Goal: Information Seeking & Learning: Learn about a topic

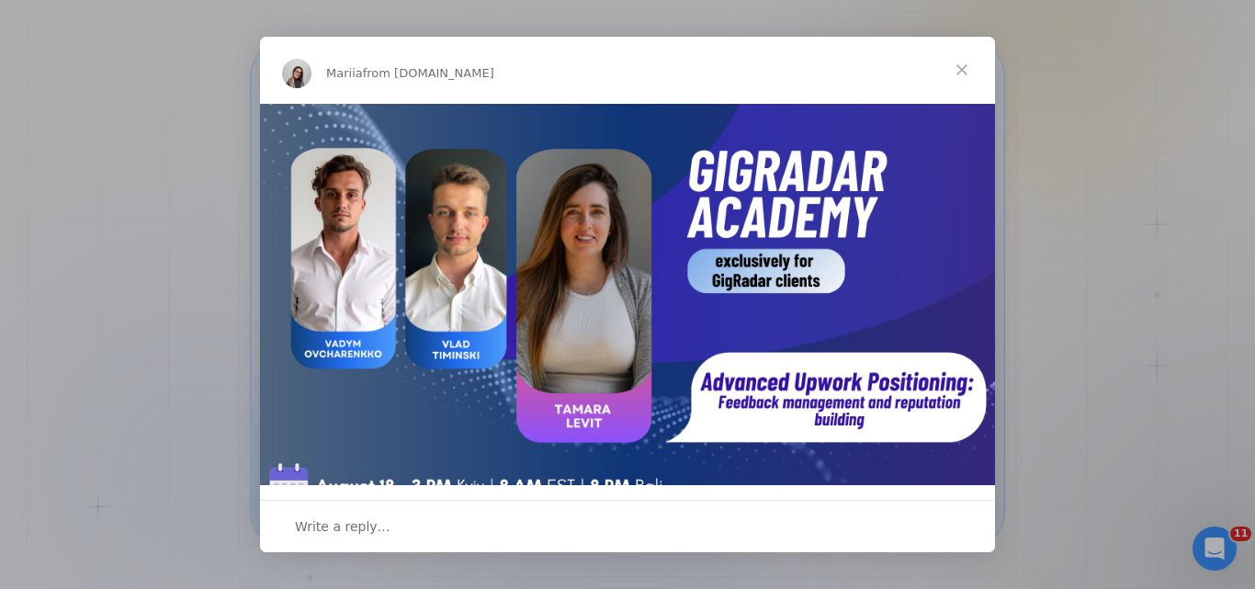
click at [972, 60] on span "Close" at bounding box center [962, 70] width 66 height 66
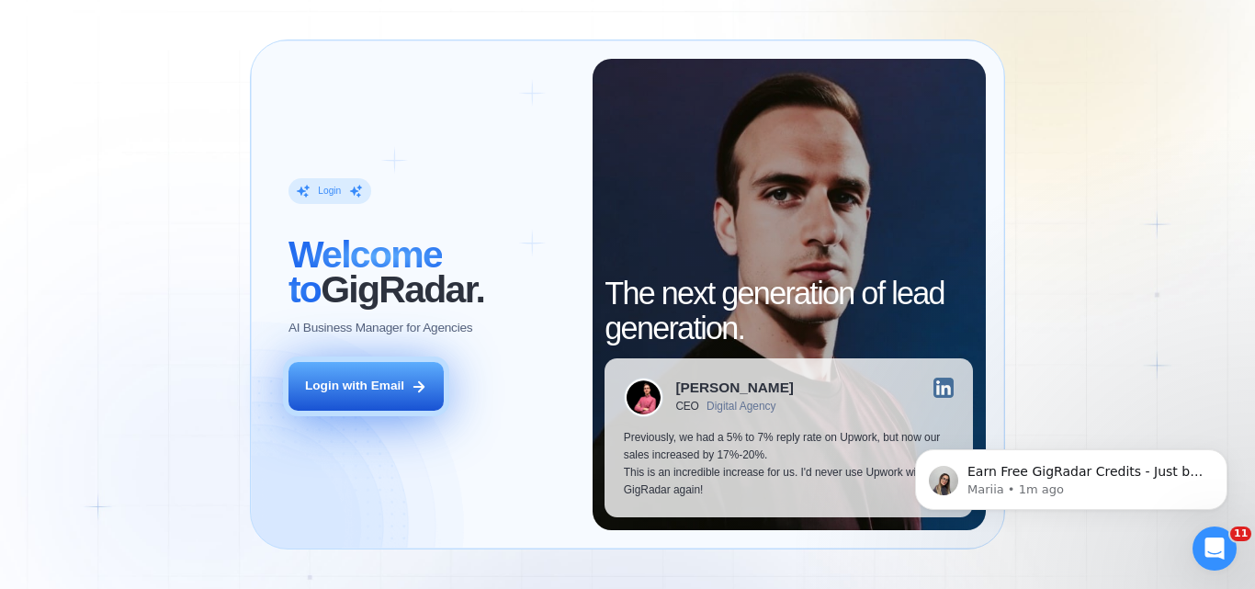
click at [367, 397] on button "Login with Email" at bounding box center [365, 386] width 155 height 49
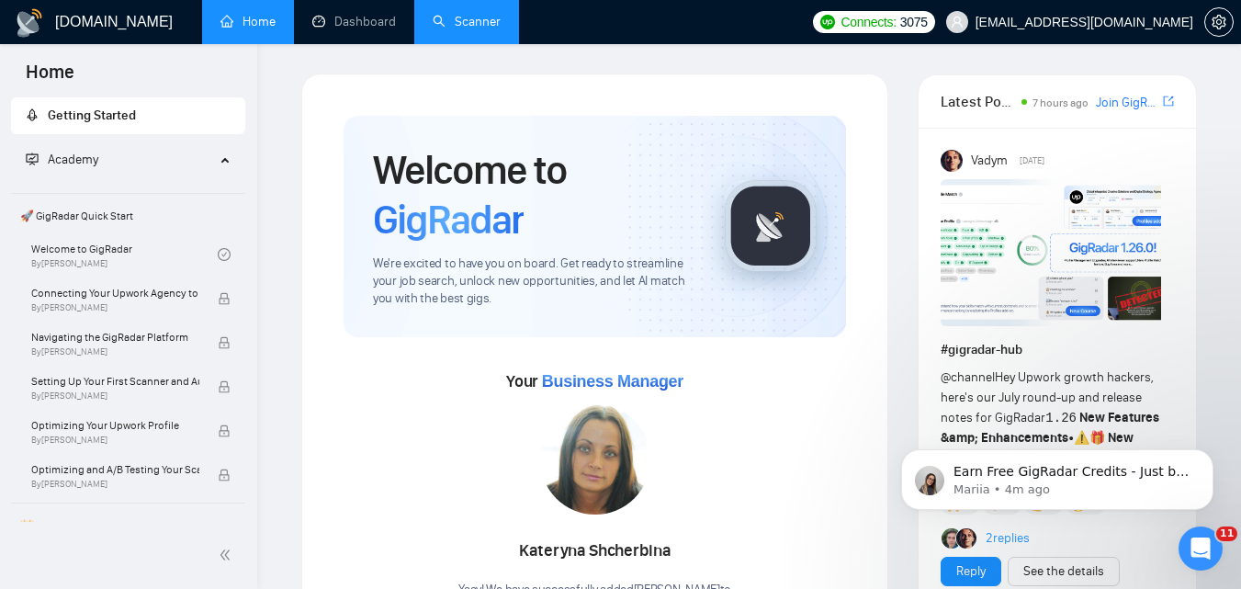
click at [484, 27] on link "Scanner" at bounding box center [467, 22] width 68 height 16
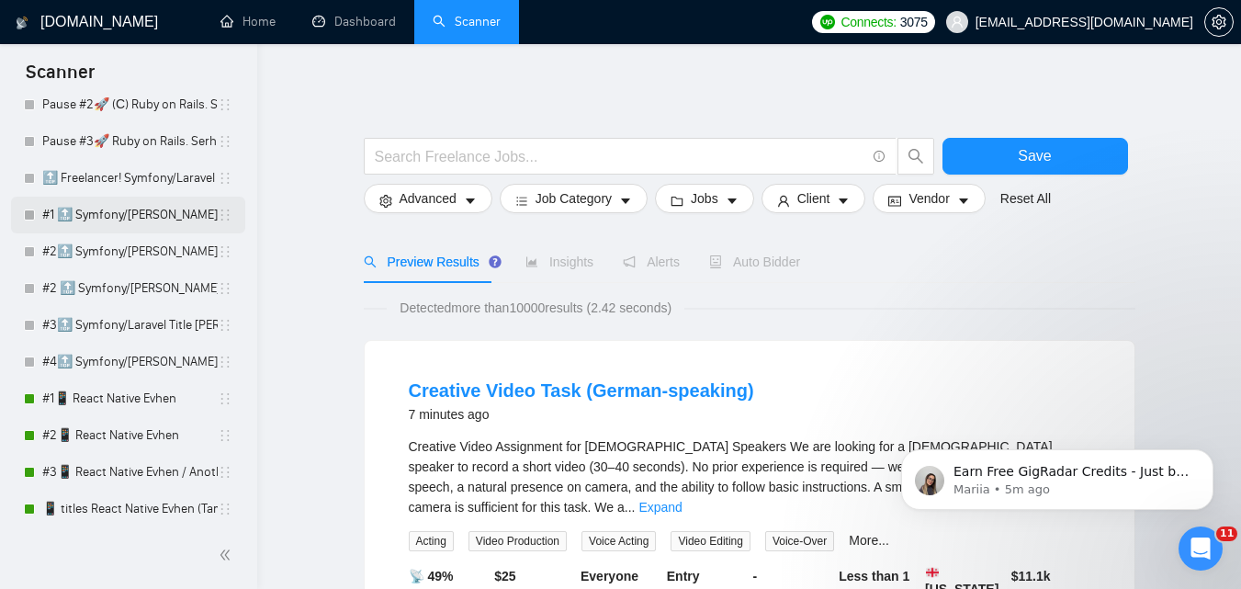
scroll to position [367, 0]
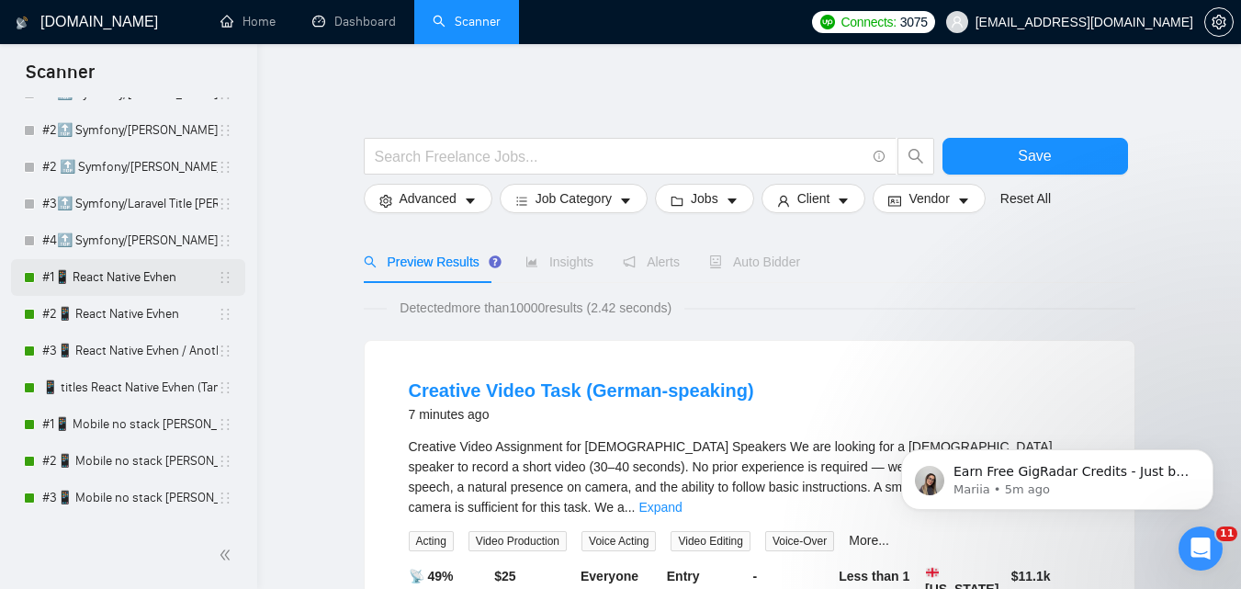
click at [129, 274] on link "#1📱 React Native Evhen" at bounding box center [129, 277] width 175 height 37
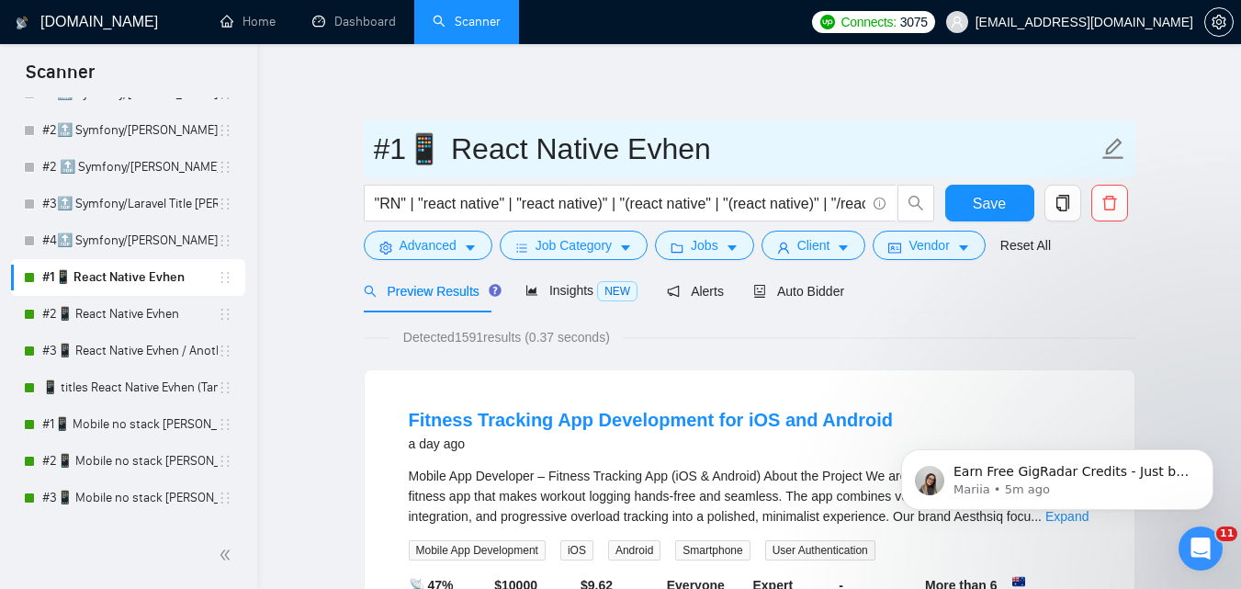
drag, startPoint x: 455, startPoint y: 151, endPoint x: 700, endPoint y: 174, distance: 246.3
click at [694, 163] on input "#1📱 React Native Evhen" at bounding box center [736, 149] width 724 height 46
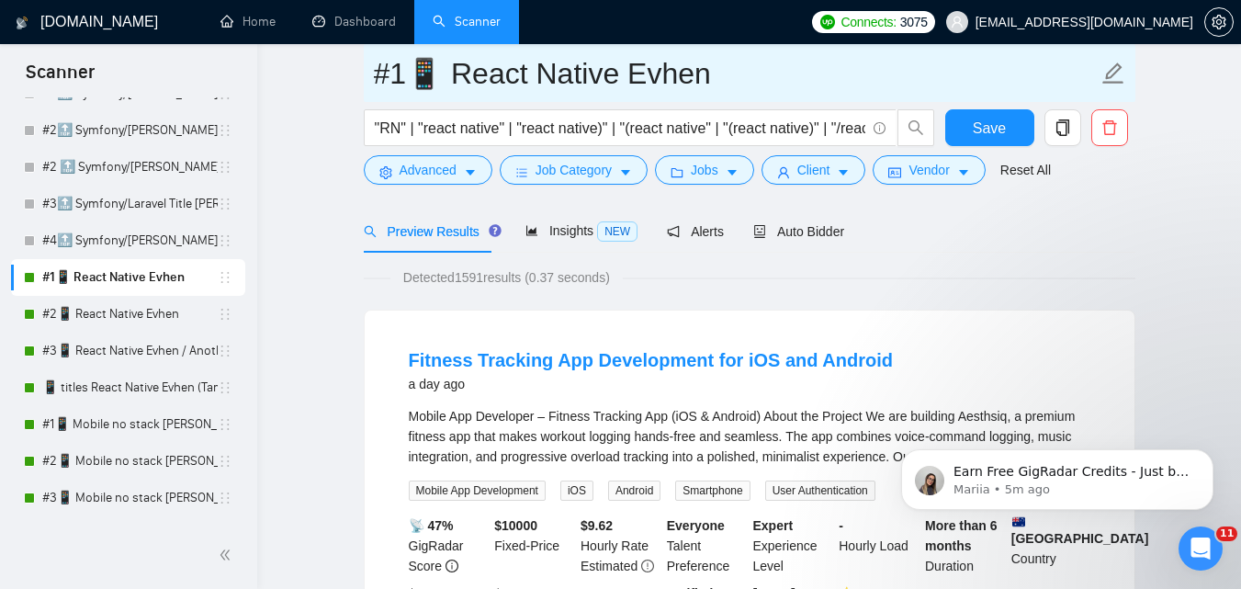
scroll to position [184, 0]
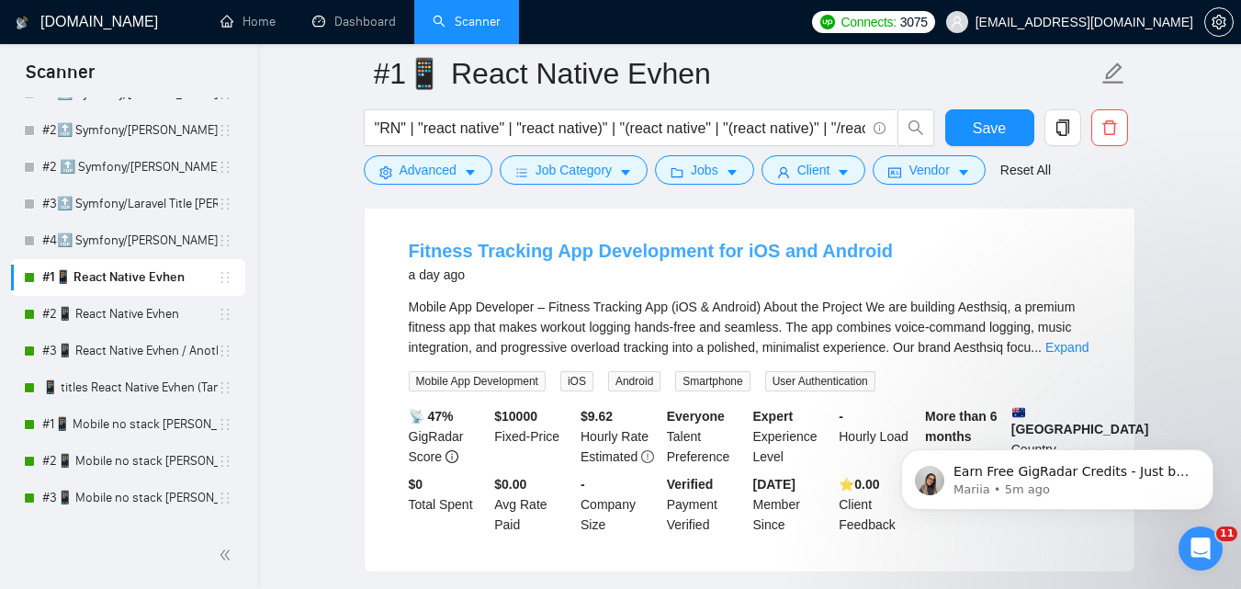
click at [684, 244] on link "Fitness Tracking App Development for iOS and Android" at bounding box center [651, 251] width 484 height 20
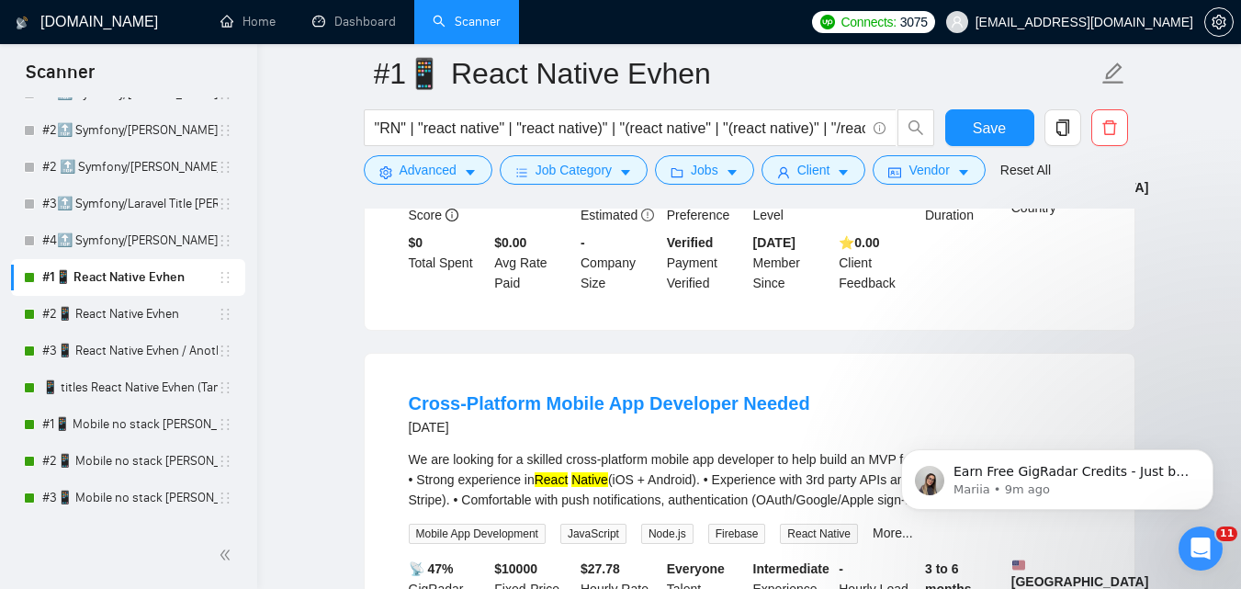
scroll to position [551, 0]
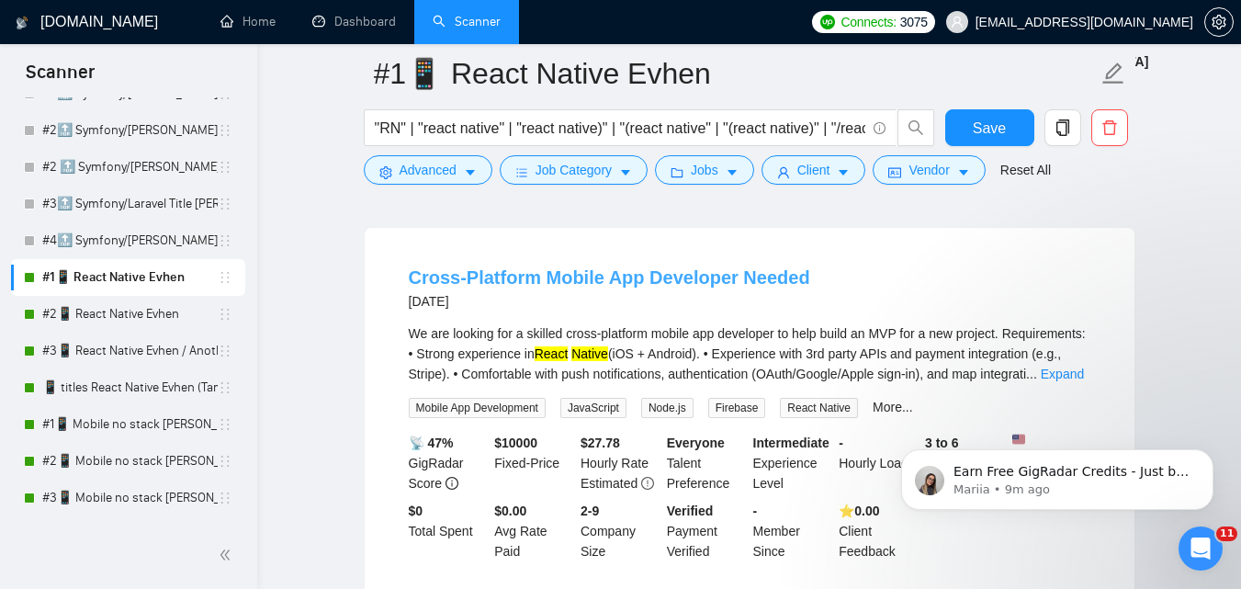
click at [557, 275] on link "Cross-Platform Mobile App Developer Needed" at bounding box center [609, 277] width 401 height 20
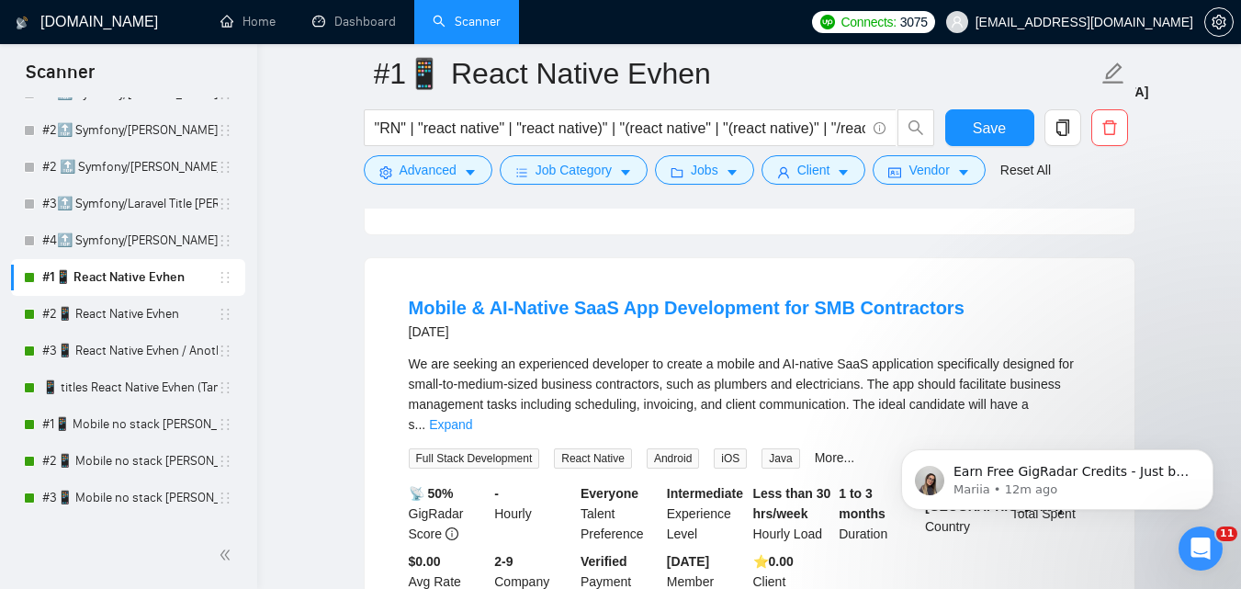
scroll to position [918, 0]
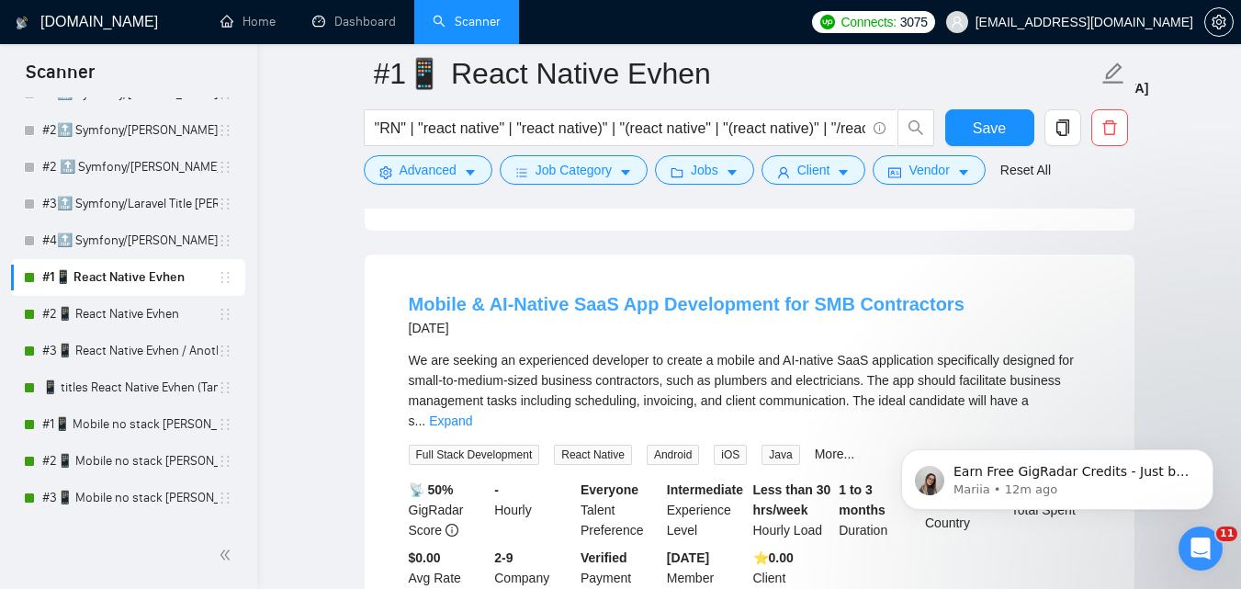
click at [666, 313] on link "Mobile & AI-Native SaaS App Development for SMB Contractors" at bounding box center [687, 304] width 556 height 20
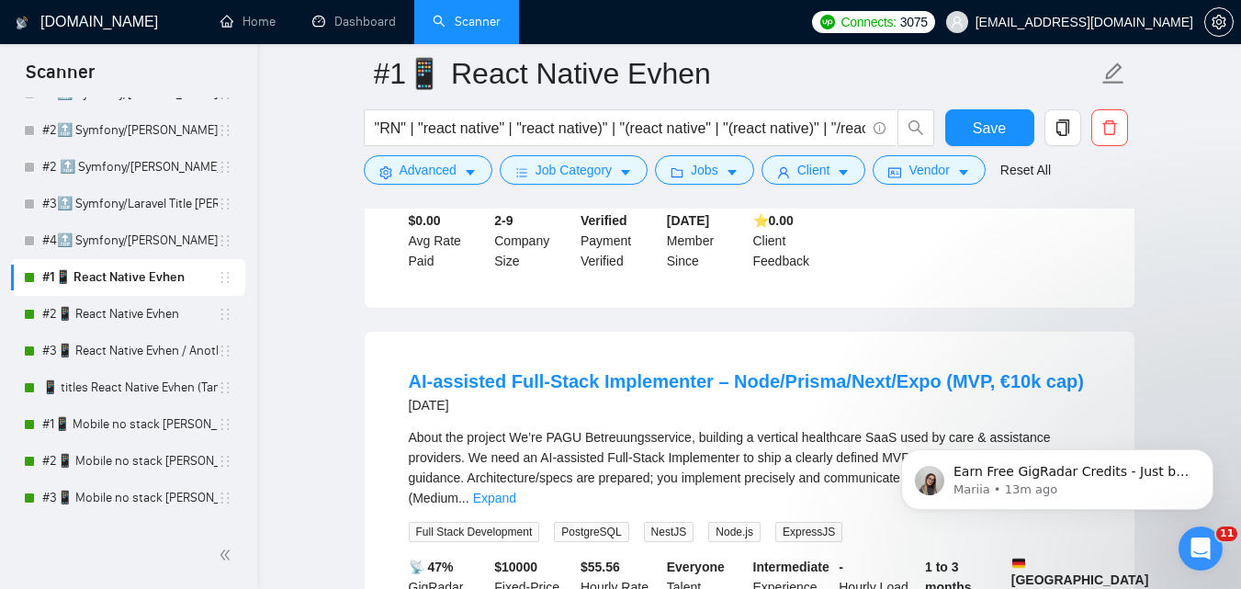
scroll to position [1286, 0]
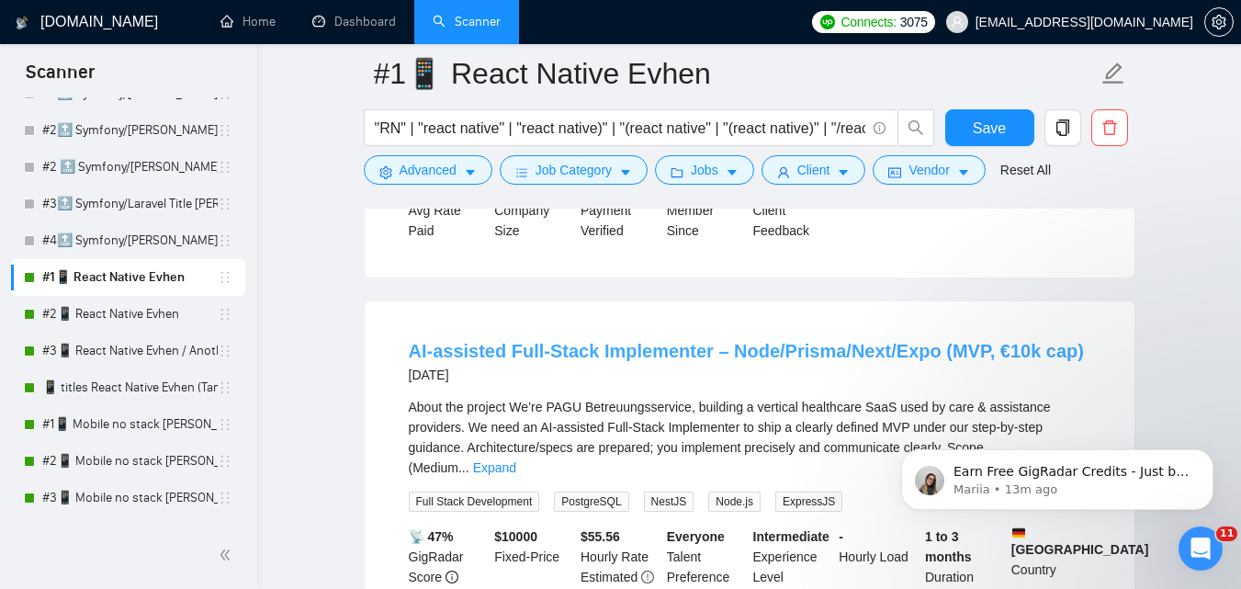
click at [631, 352] on link "AI-assisted Full-Stack Implementer – Node/Prisma/Next/Expo (MVP, €10k cap)" at bounding box center [746, 351] width 675 height 20
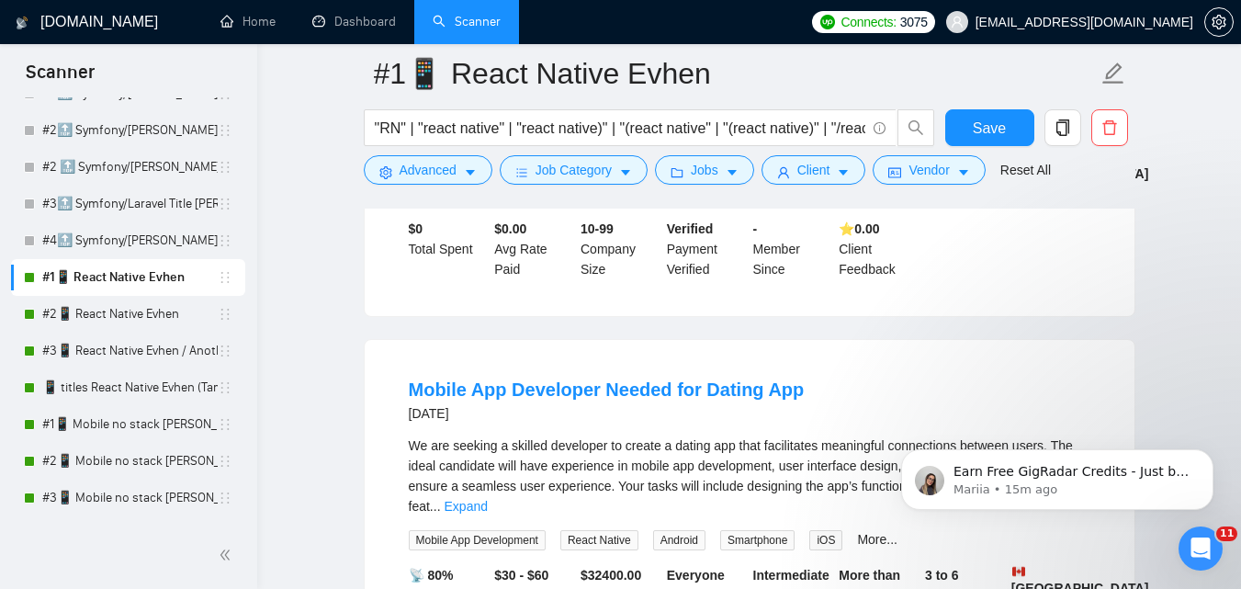
scroll to position [1745, 0]
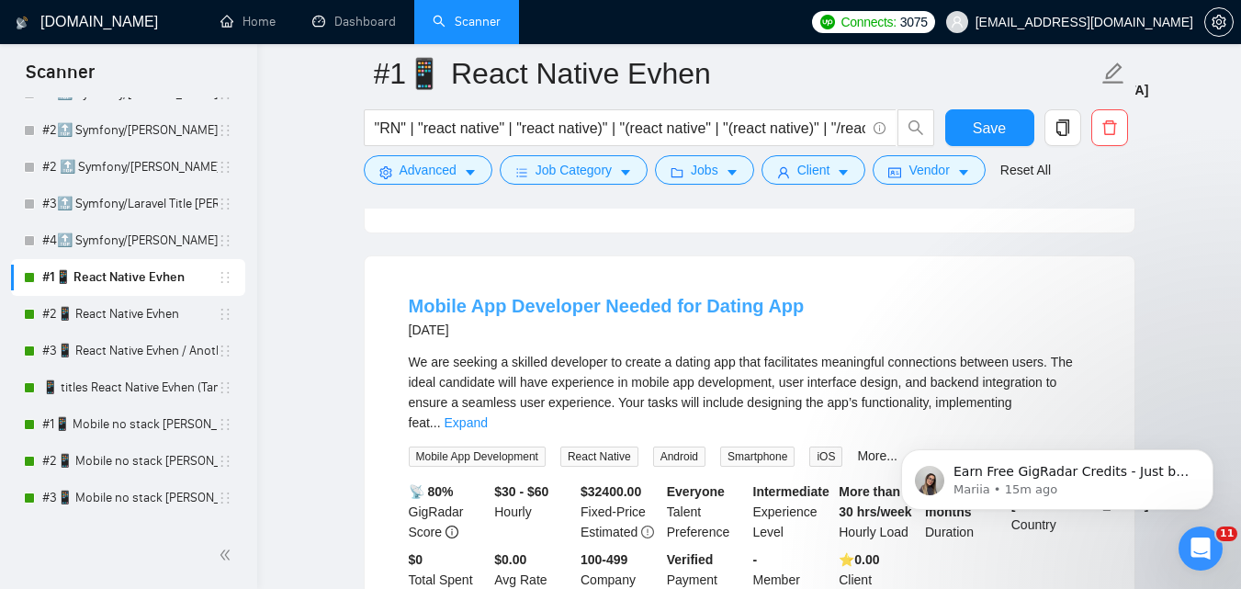
click at [670, 296] on link "Mobile App Developer Needed for Dating App" at bounding box center [607, 306] width 396 height 20
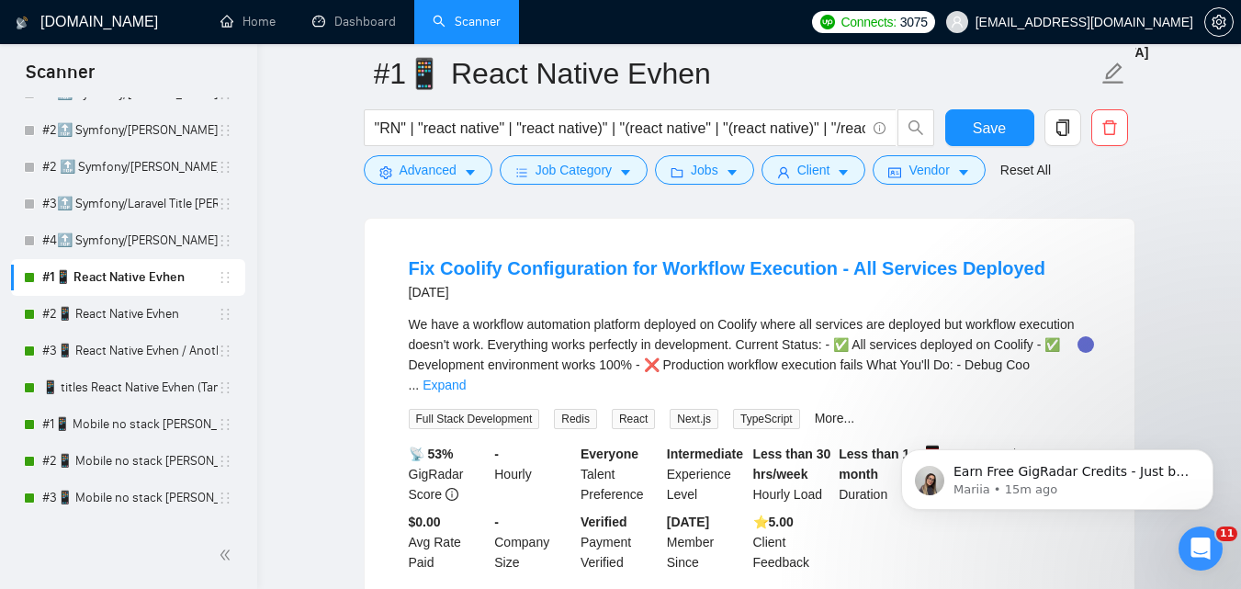
scroll to position [2204, 0]
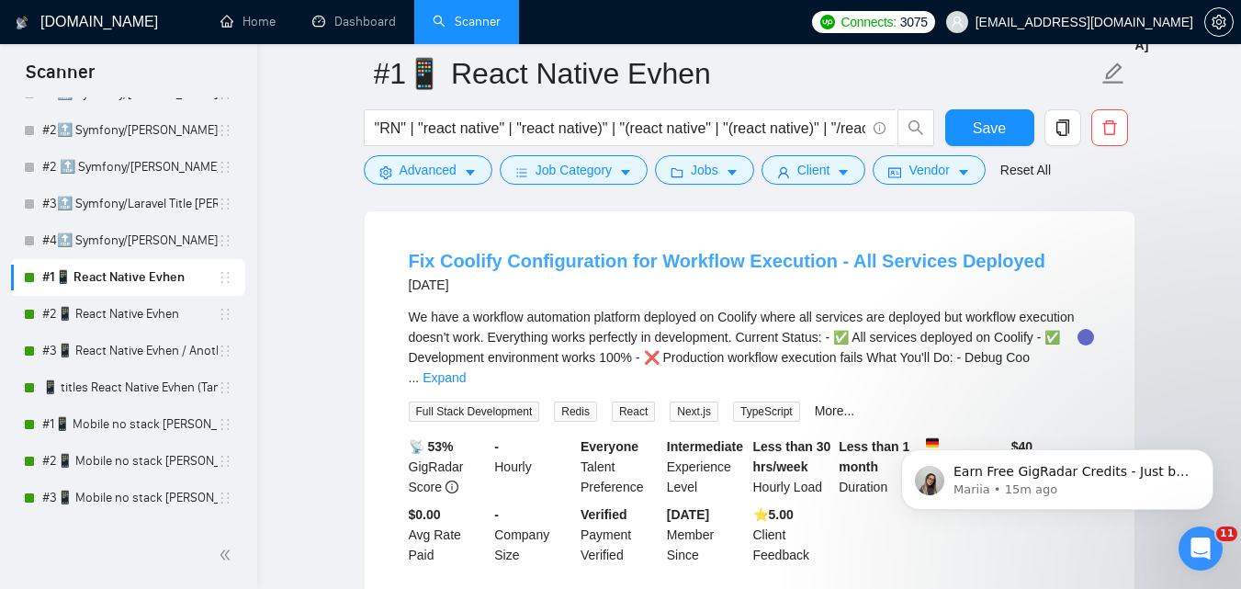
click at [639, 251] on link "Fix Coolify Configuration for Workflow Execution - All Services Deployed" at bounding box center [727, 261] width 636 height 20
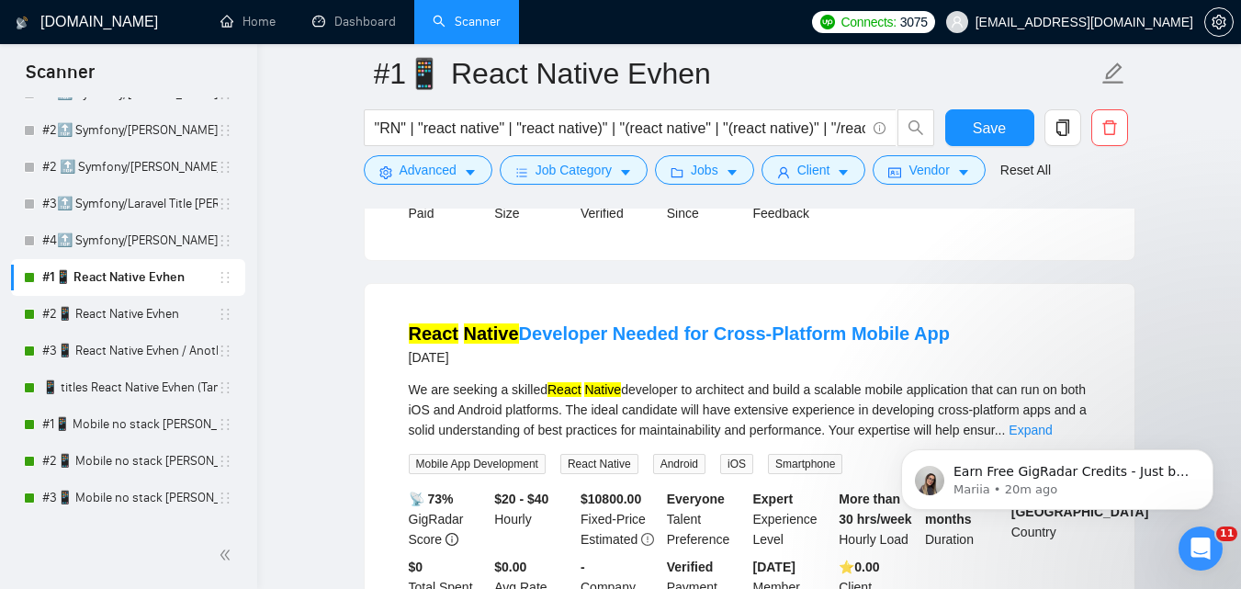
scroll to position [2572, 0]
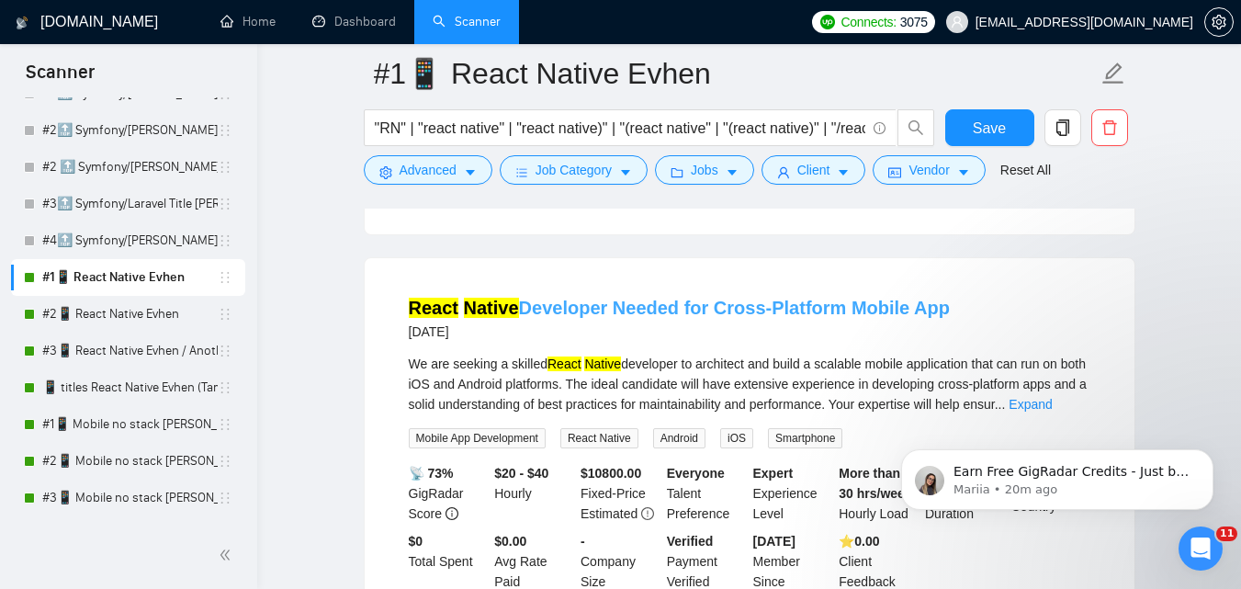
click at [640, 298] on link "React Native Developer Needed for Cross-Platform Mobile App" at bounding box center [679, 308] width 541 height 20
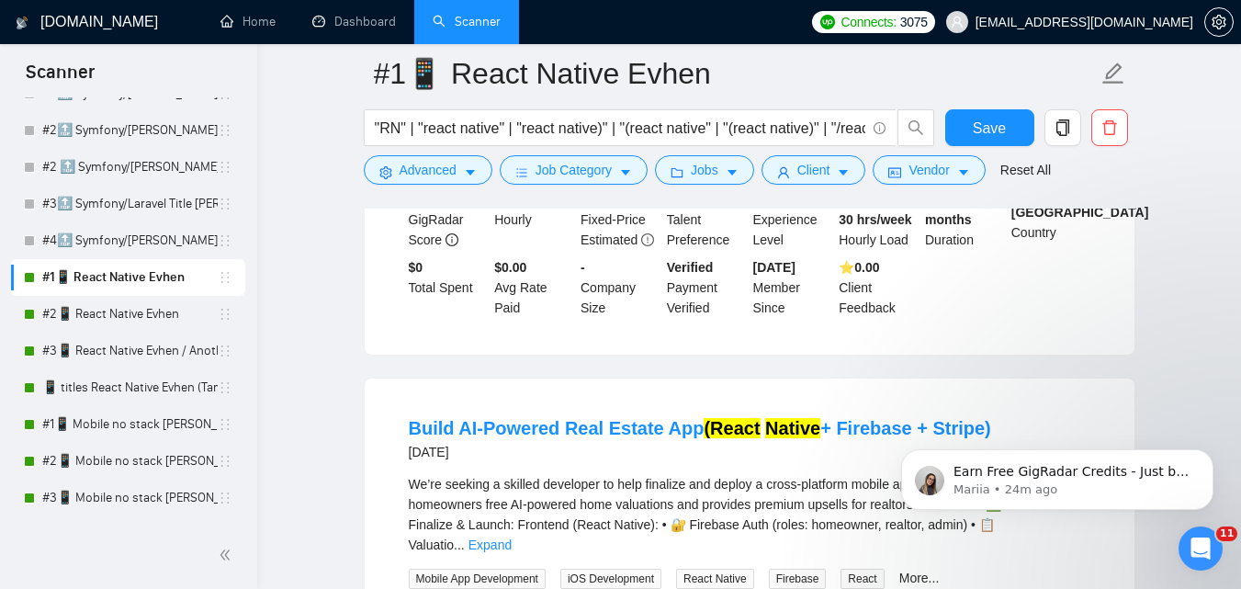
scroll to position [2847, 0]
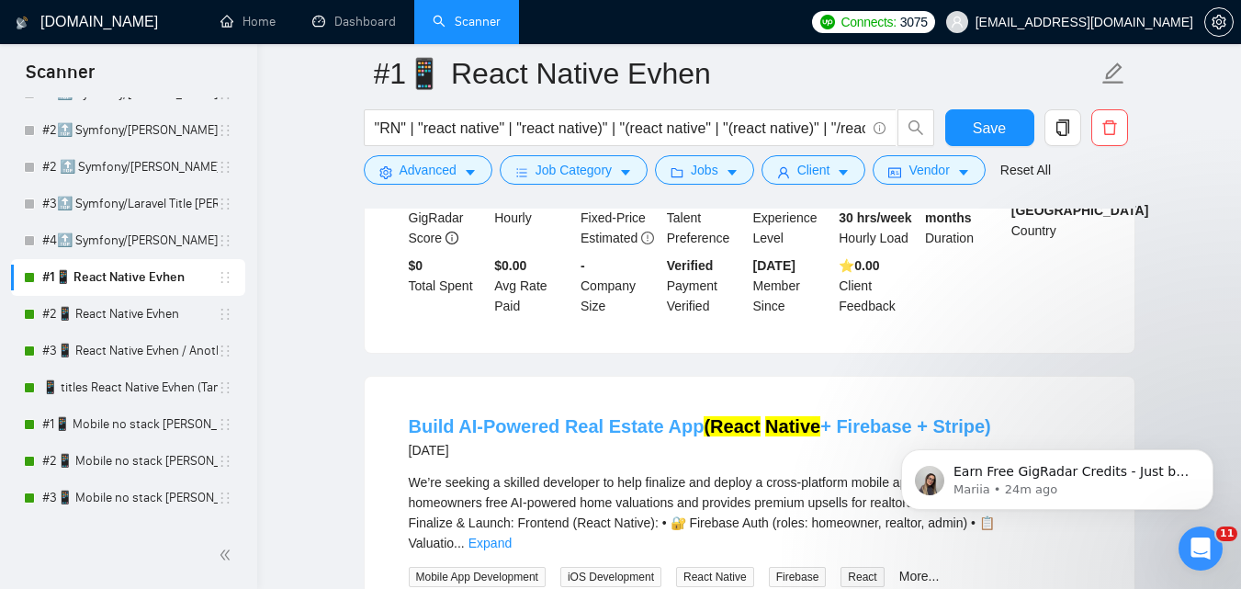
click at [523, 416] on link "Build AI-Powered Real Estate App (React Native + Firebase + Stripe)" at bounding box center [700, 426] width 582 height 20
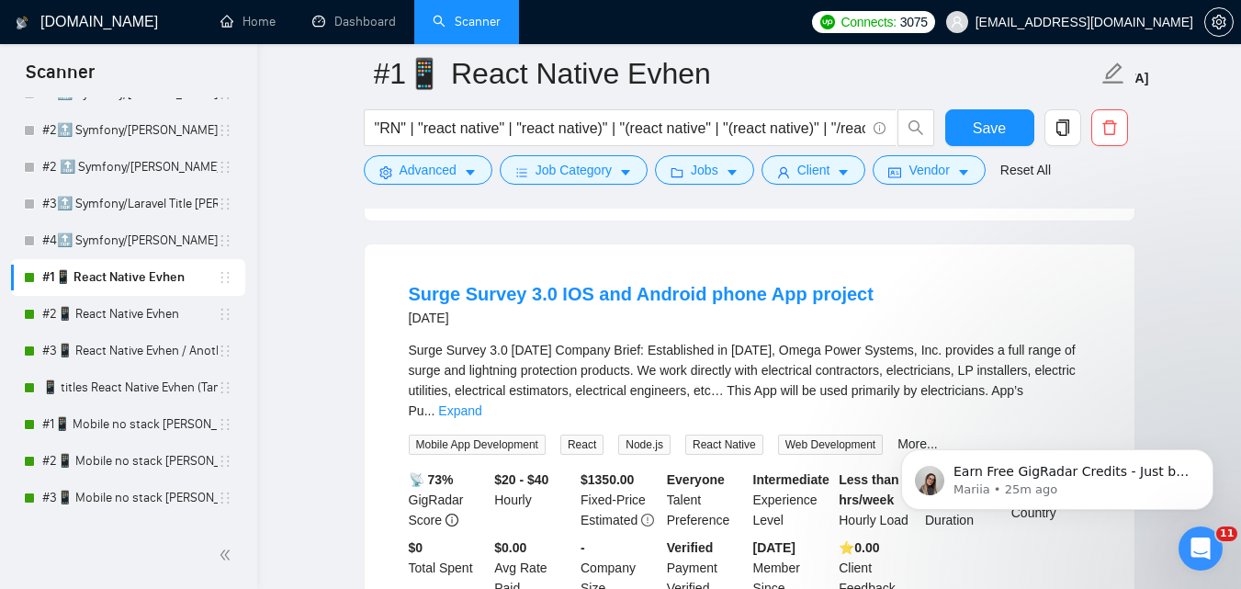
scroll to position [3947, 0]
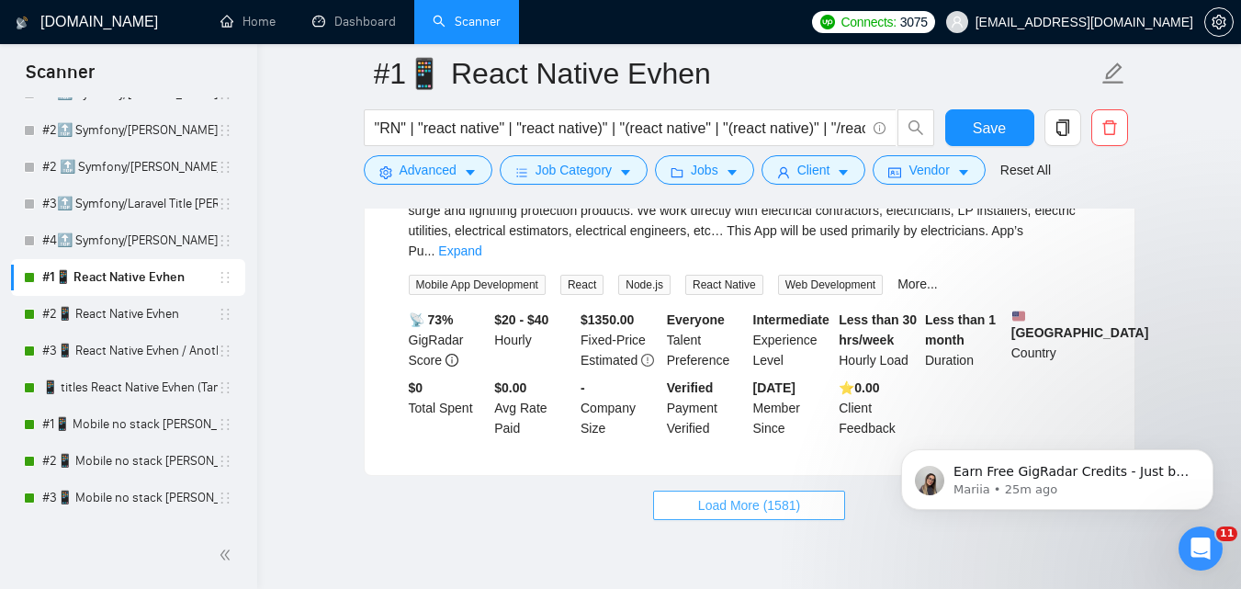
click at [740, 495] on span "Load More (1581)" at bounding box center [749, 505] width 102 height 20
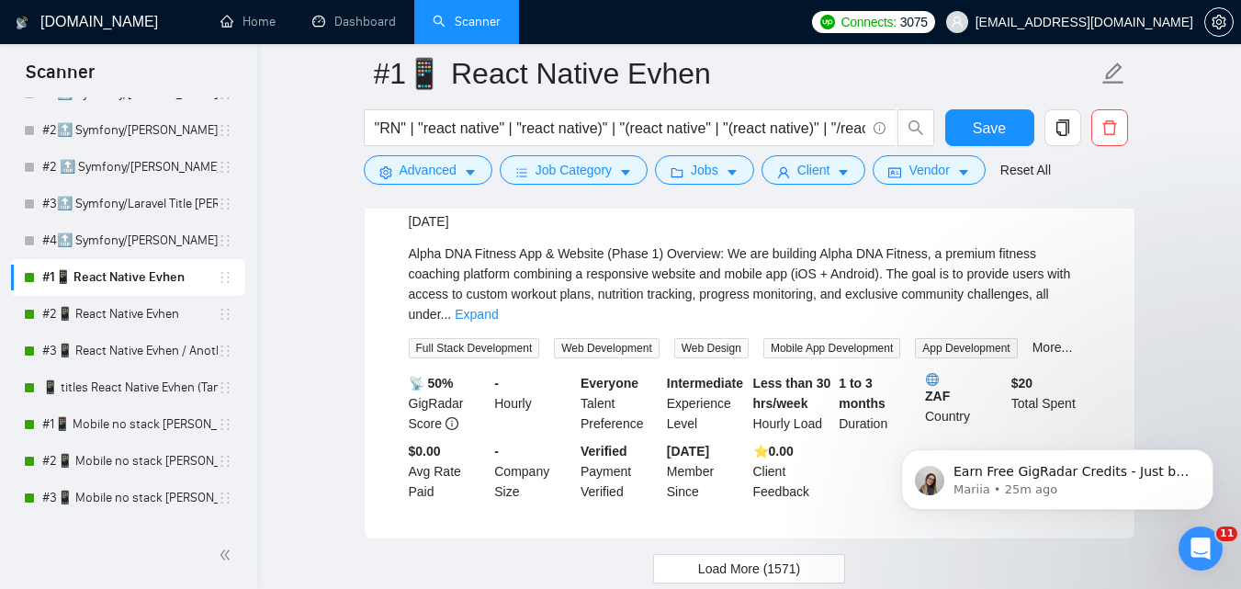
scroll to position [7889, 0]
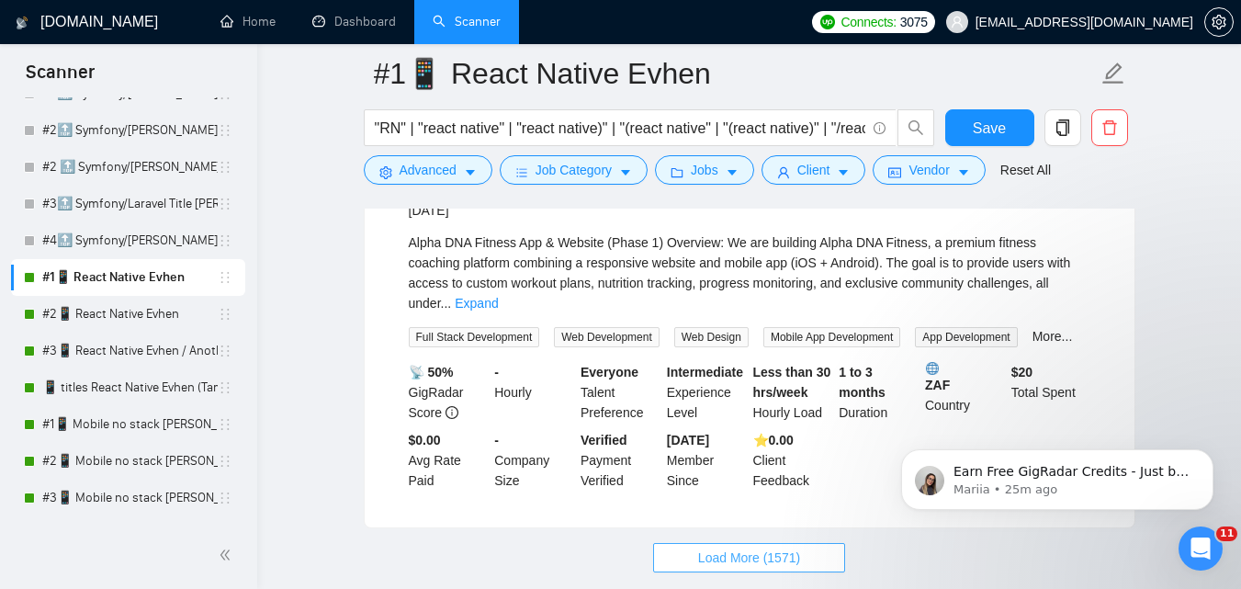
click at [711, 547] on span "Load More (1571)" at bounding box center [749, 557] width 102 height 20
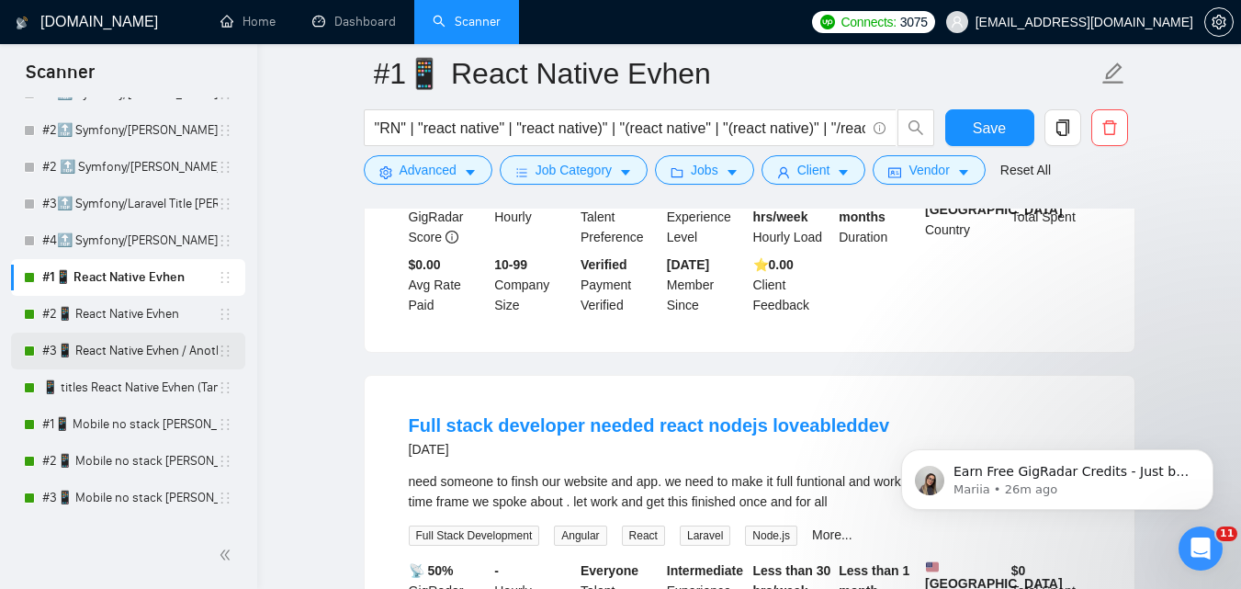
scroll to position [10920, 0]
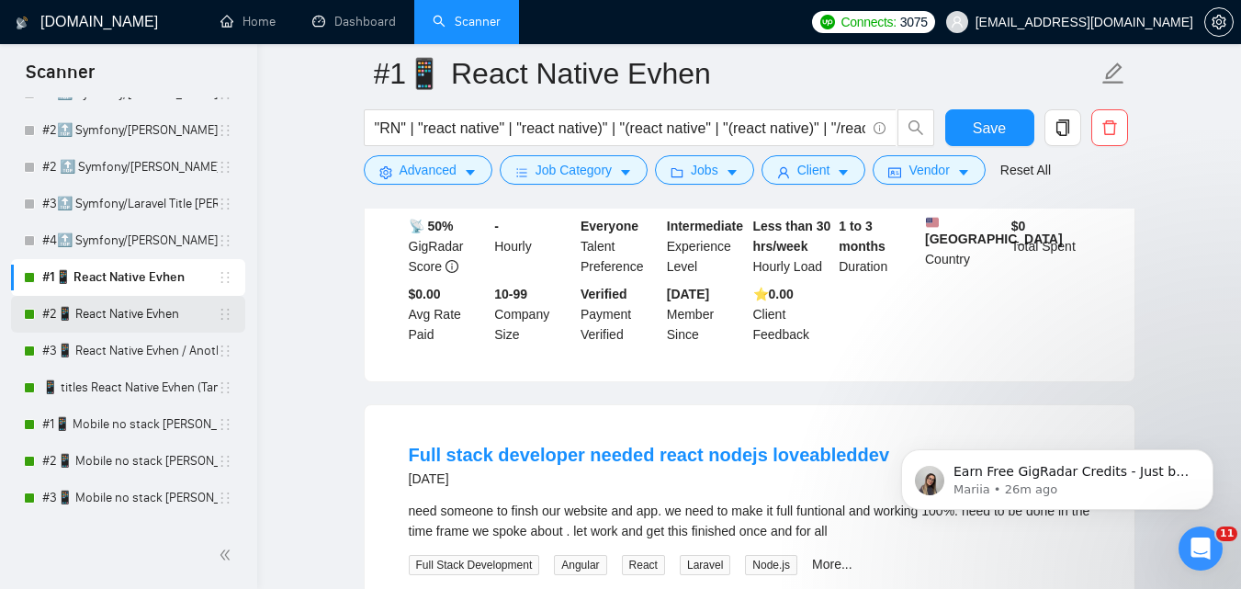
click at [116, 313] on link "#2📱 React Native Evhen" at bounding box center [129, 314] width 175 height 37
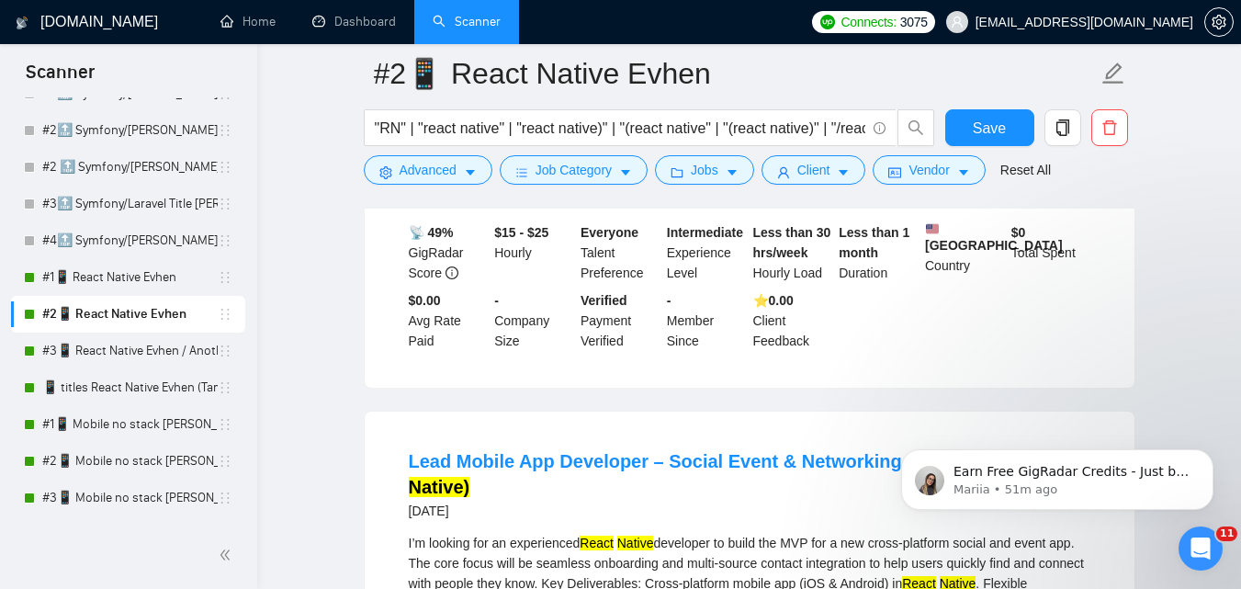
scroll to position [3214, 0]
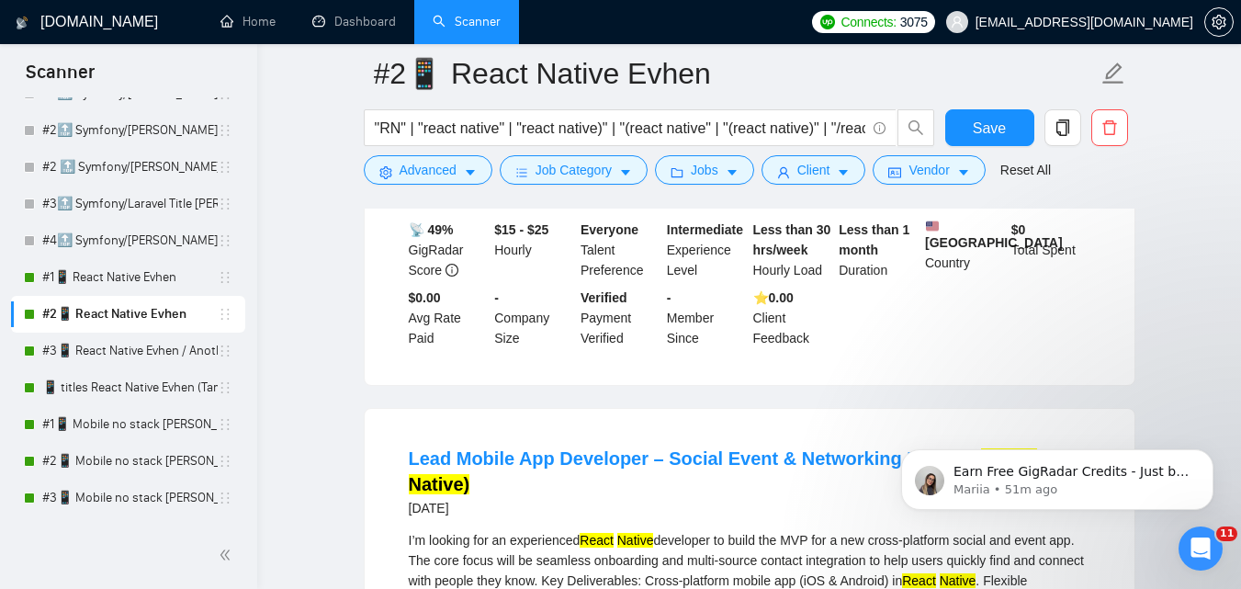
drag, startPoint x: 591, startPoint y: 424, endPoint x: 599, endPoint y: 406, distance: 19.8
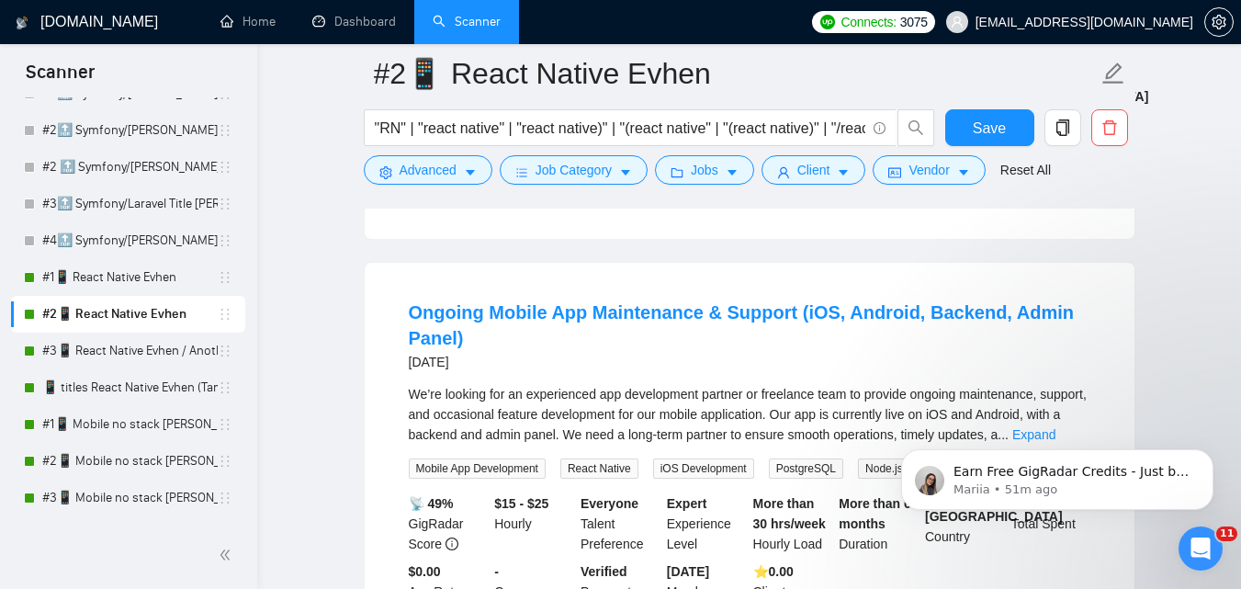
scroll to position [3990, 0]
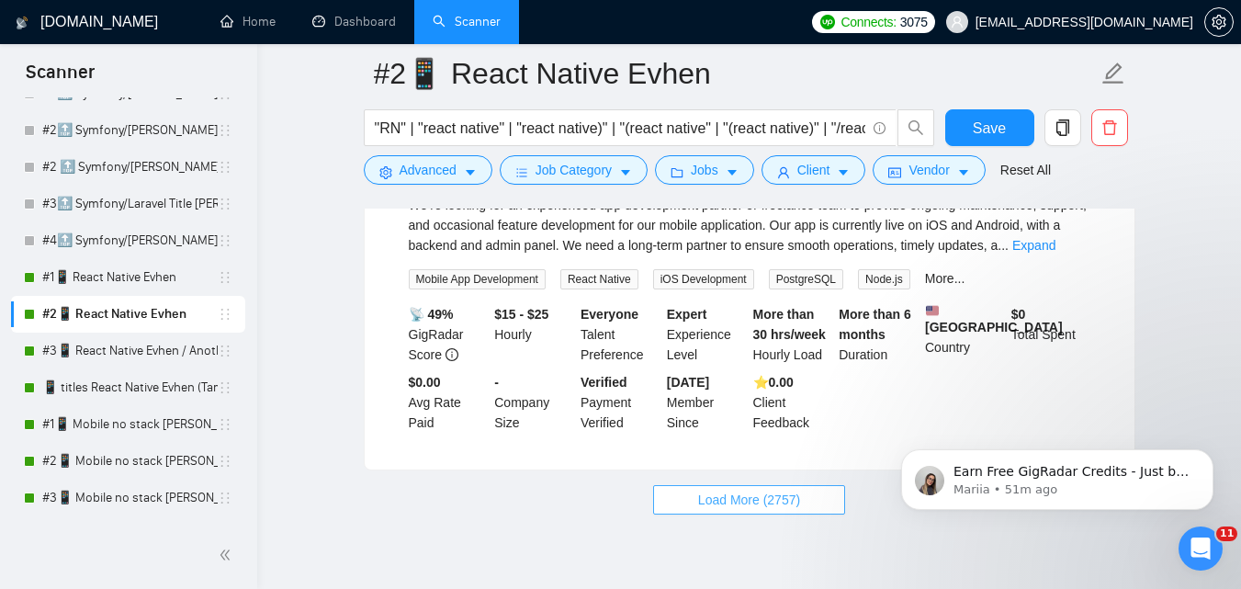
click at [713, 490] on span "Load More (2757)" at bounding box center [749, 500] width 102 height 20
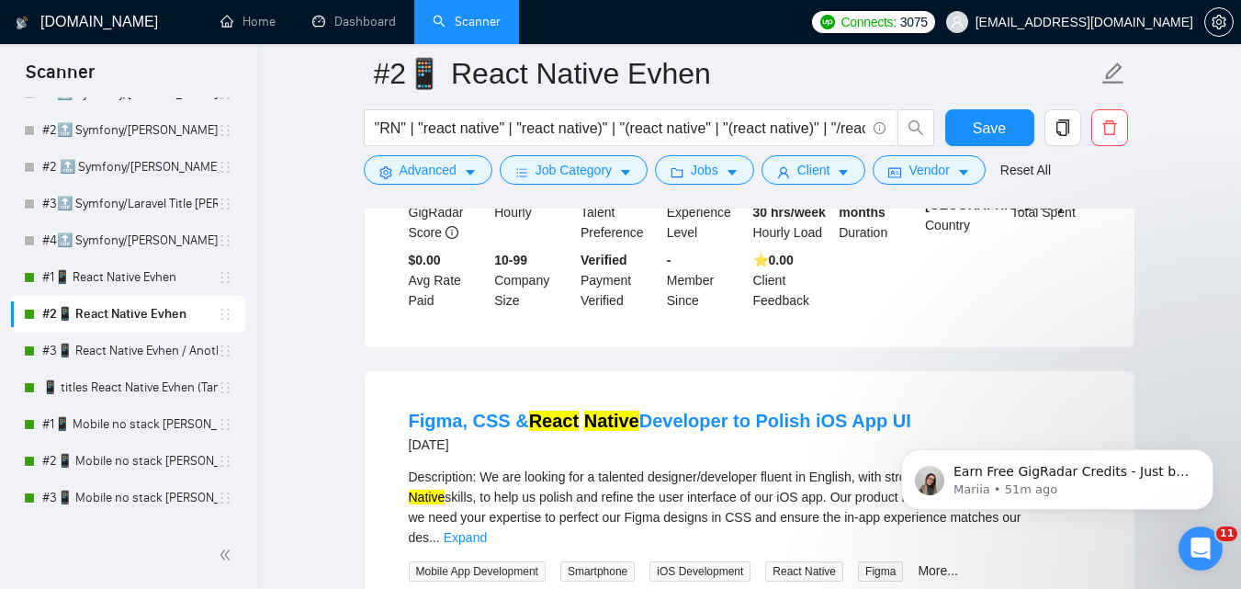
scroll to position [8005, 0]
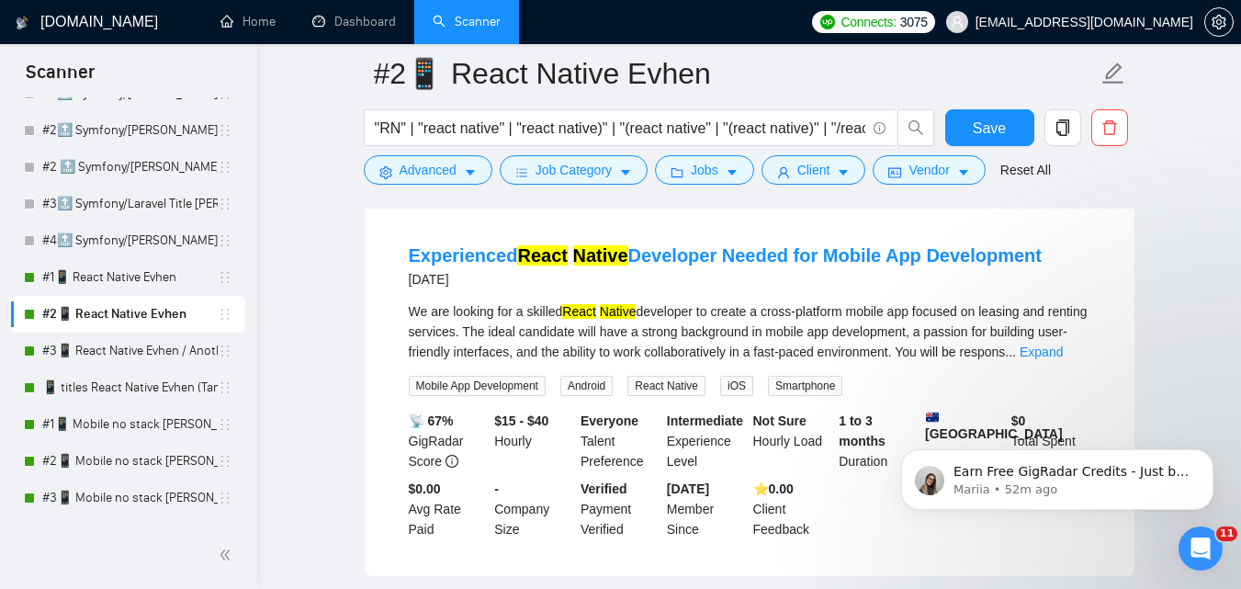
scroll to position [11403, 0]
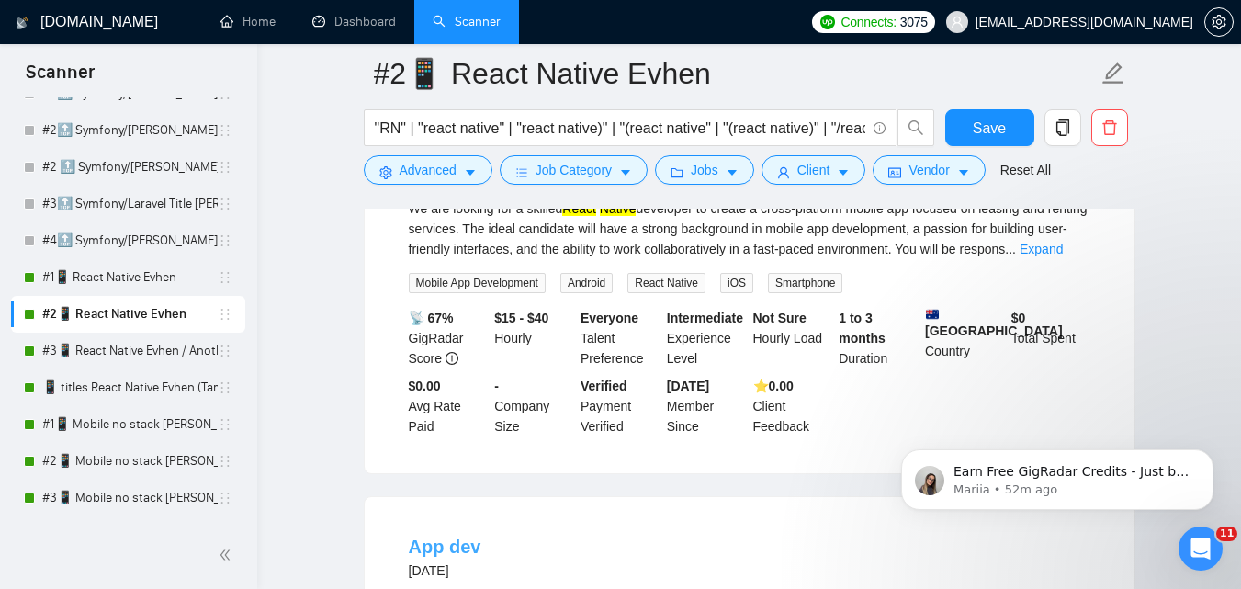
drag, startPoint x: 453, startPoint y: 313, endPoint x: 444, endPoint y: 298, distance: 17.3
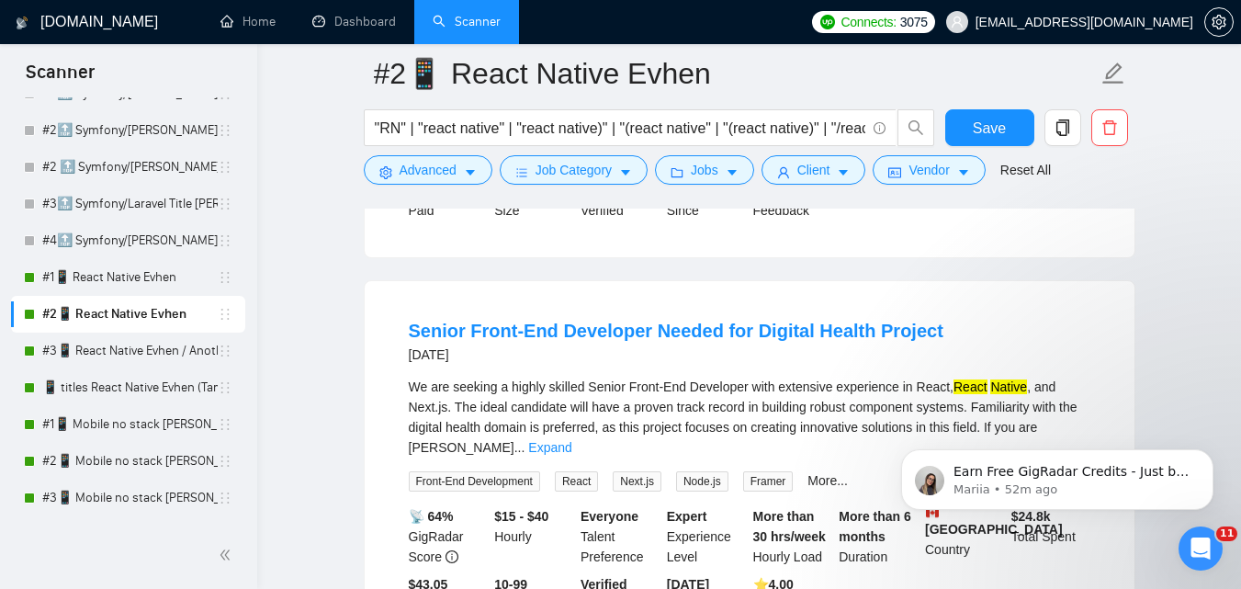
scroll to position [11985, 0]
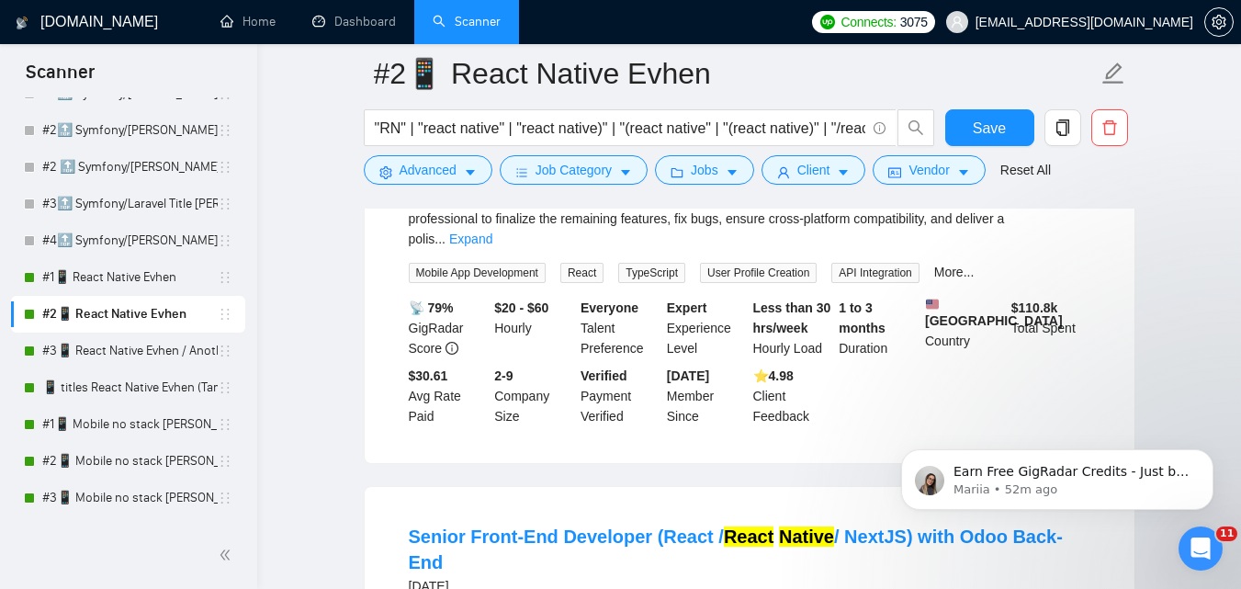
scroll to position [16006, 0]
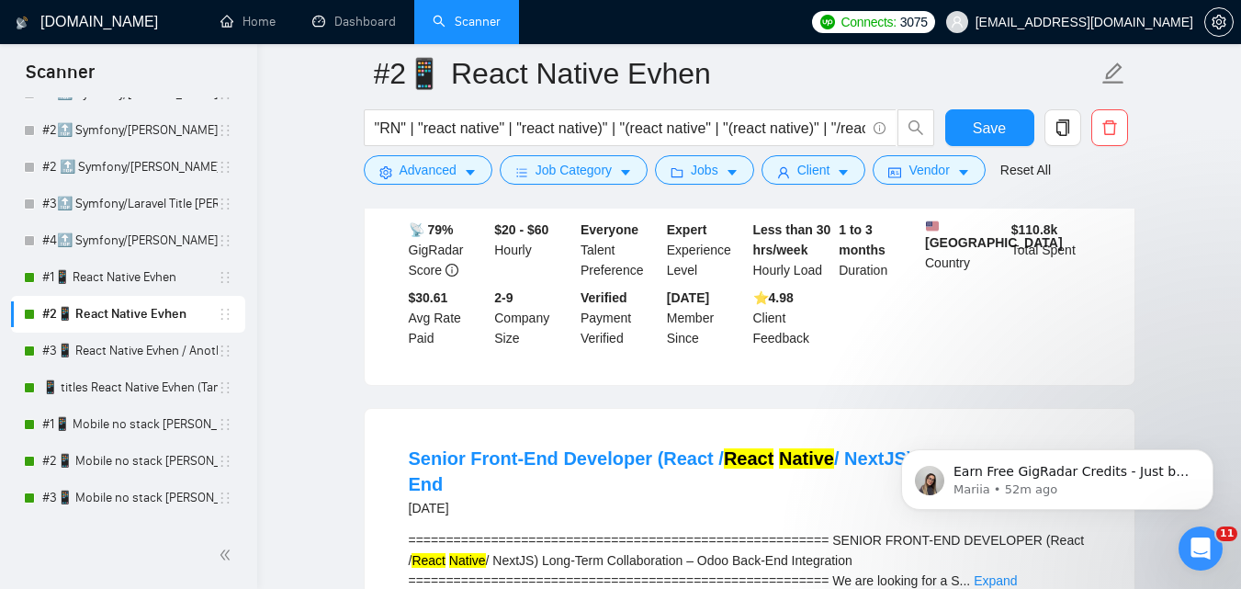
drag, startPoint x: 707, startPoint y: 430, endPoint x: 589, endPoint y: 372, distance: 131.9
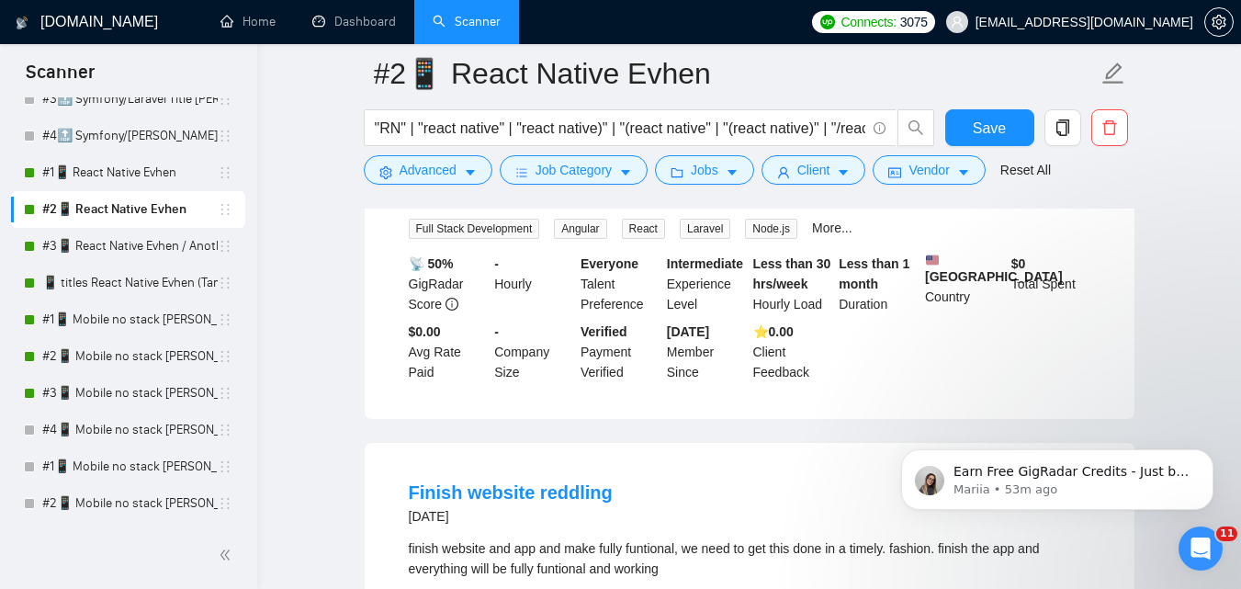
scroll to position [20000, 0]
click at [99, 248] on link "#3📱 React Native Evhen / Another categories" at bounding box center [129, 246] width 175 height 37
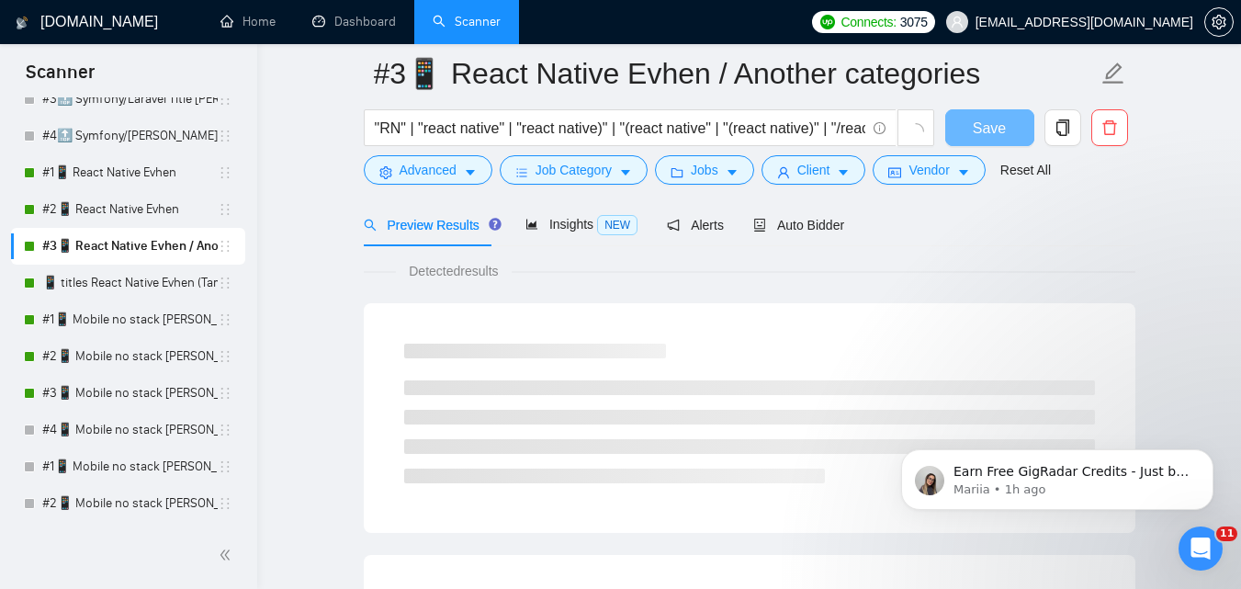
scroll to position [1172, 0]
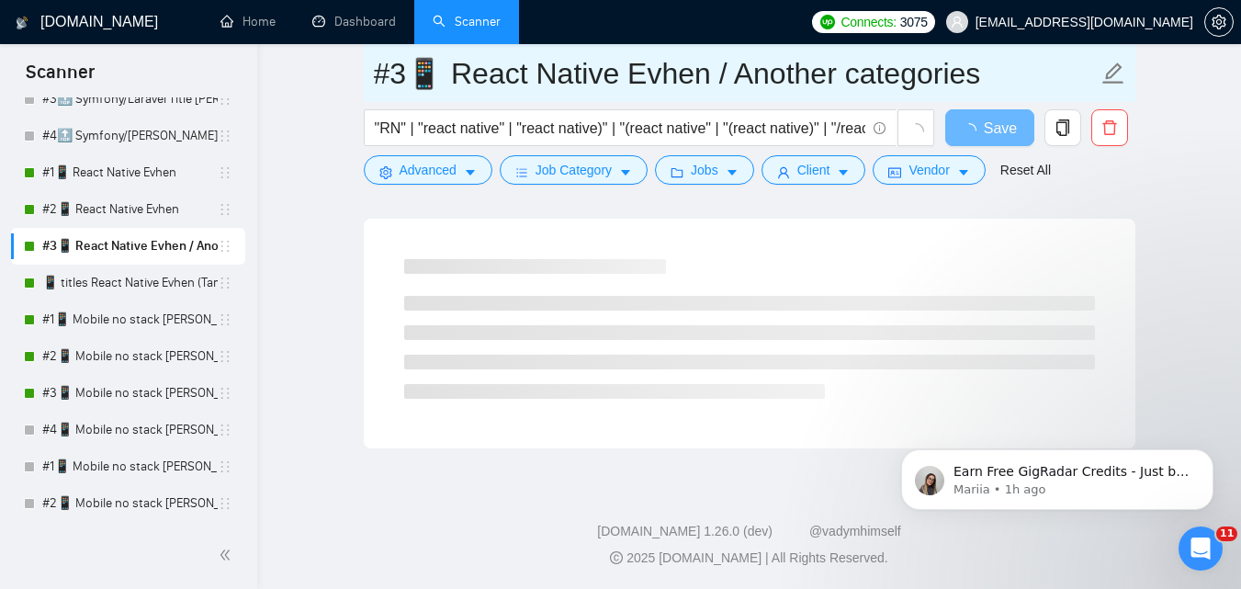
drag, startPoint x: 446, startPoint y: 76, endPoint x: 977, endPoint y: 96, distance: 531.2
click at [977, 96] on input "#3📱 React Native Evhen / Another categories" at bounding box center [736, 74] width 724 height 46
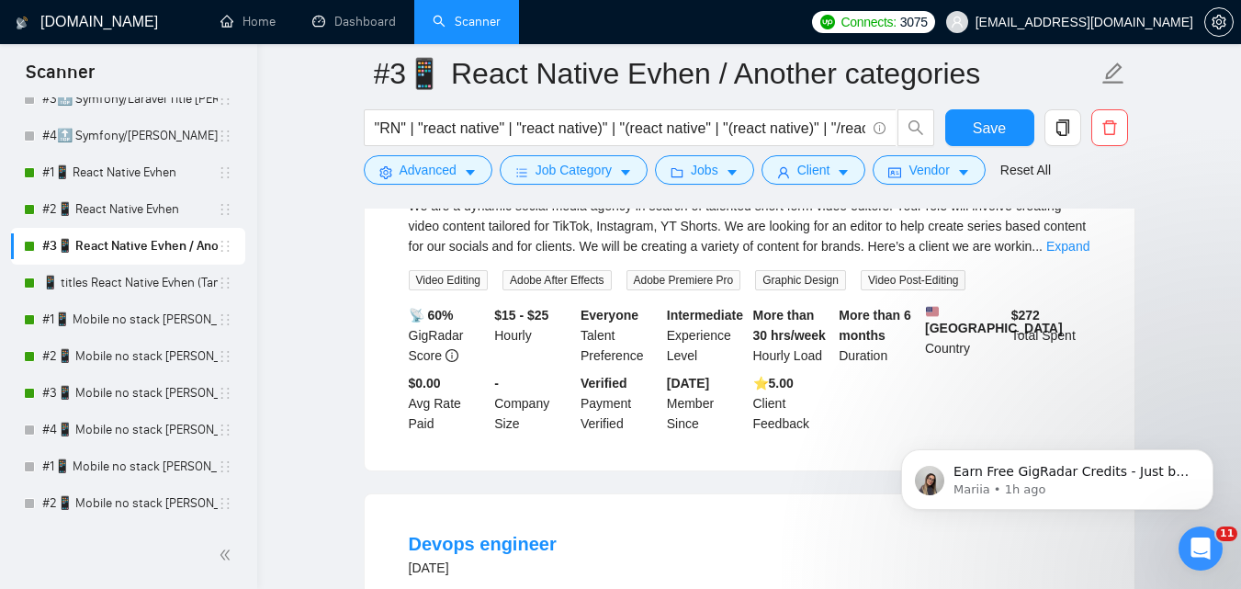
scroll to position [459, 0]
